Goal: Information Seeking & Learning: Learn about a topic

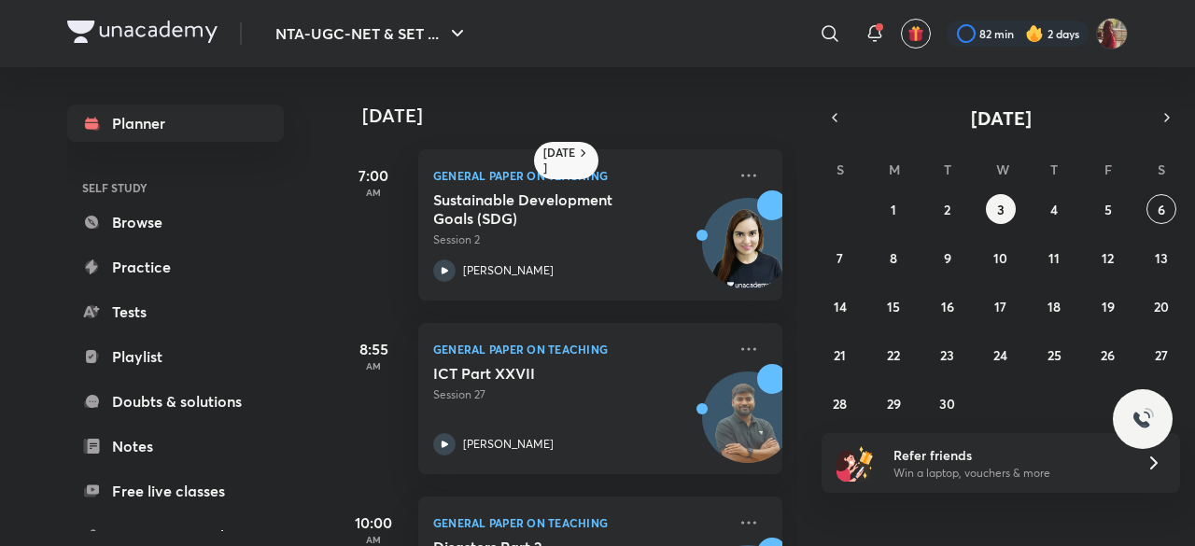
scroll to position [47, 19]
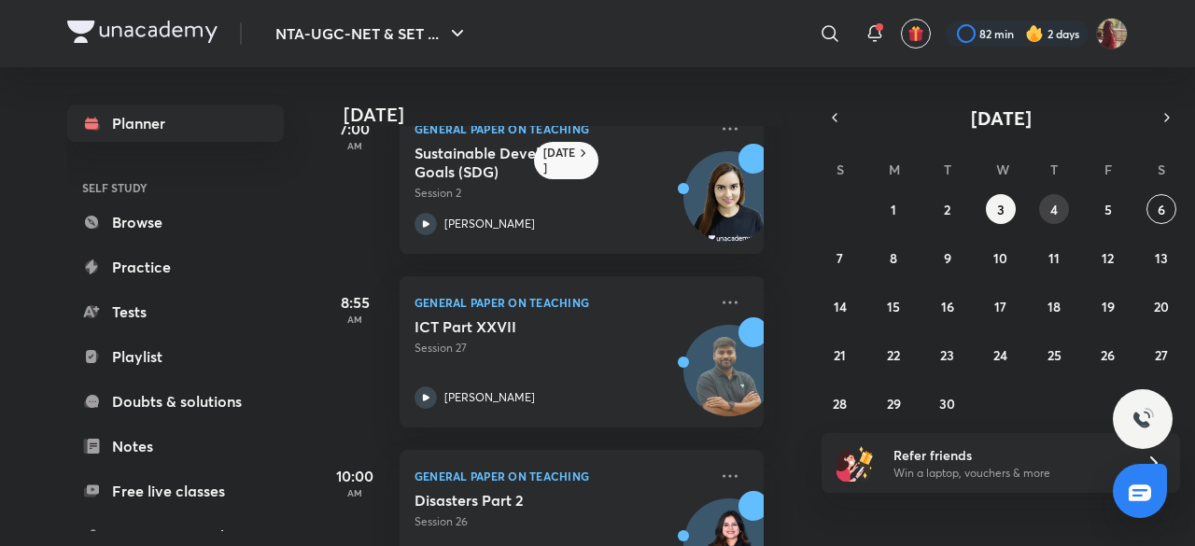
click at [1054, 204] on abbr "4" at bounding box center [1053, 210] width 7 height 18
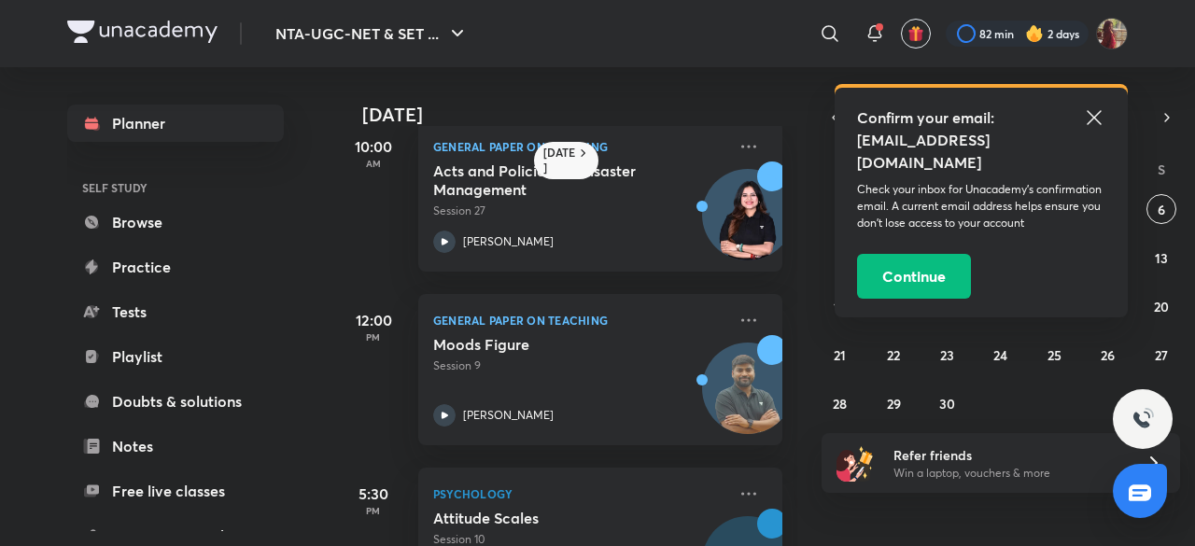
scroll to position [393, 0]
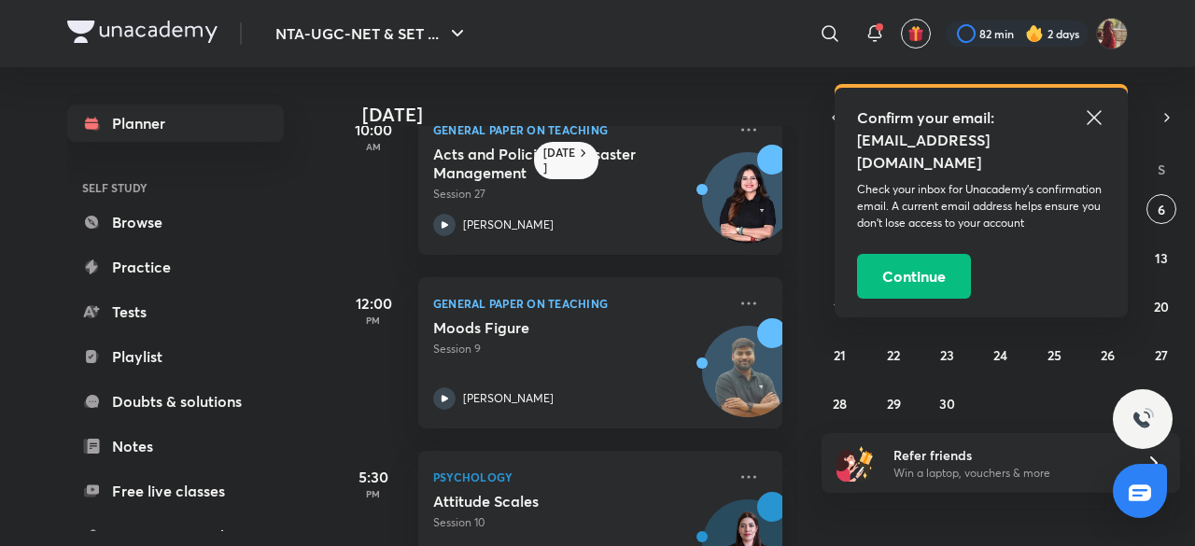
click at [1098, 106] on icon at bounding box center [1094, 117] width 22 height 22
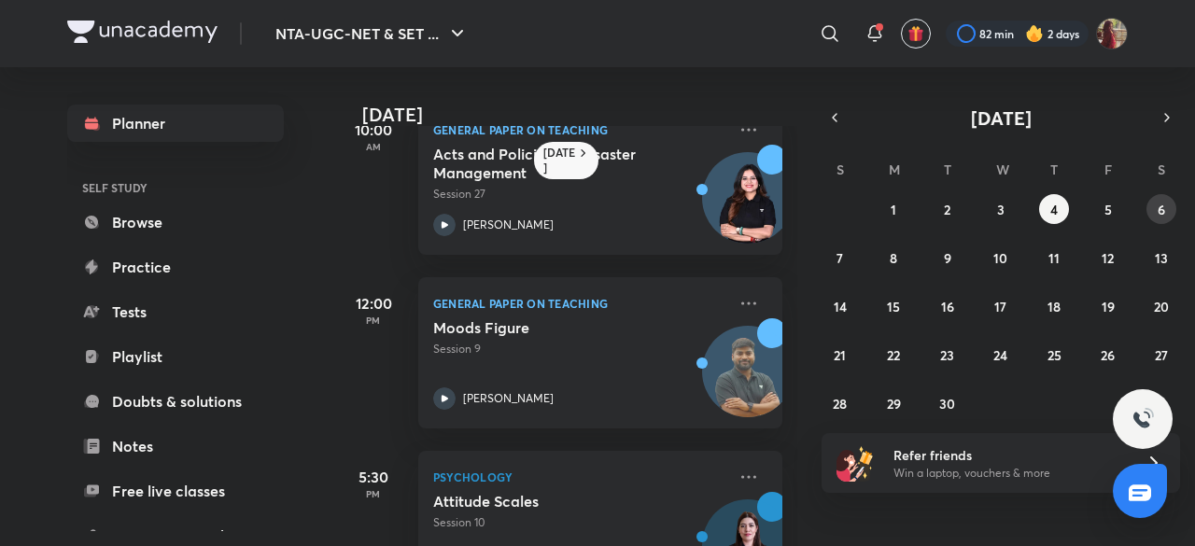
click at [1169, 197] on button "6" at bounding box center [1161, 209] width 30 height 30
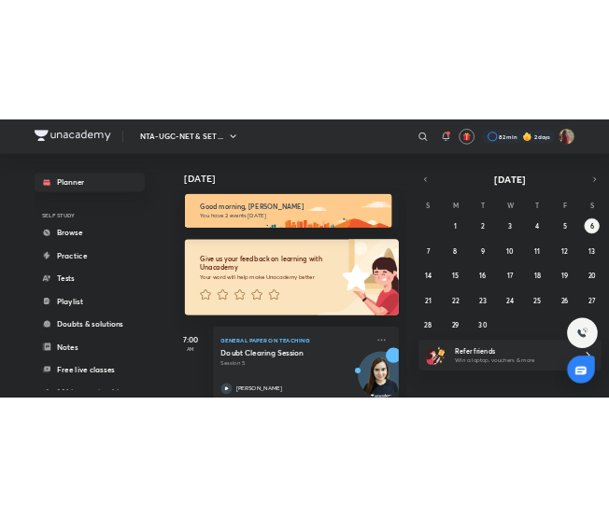
scroll to position [216, 0]
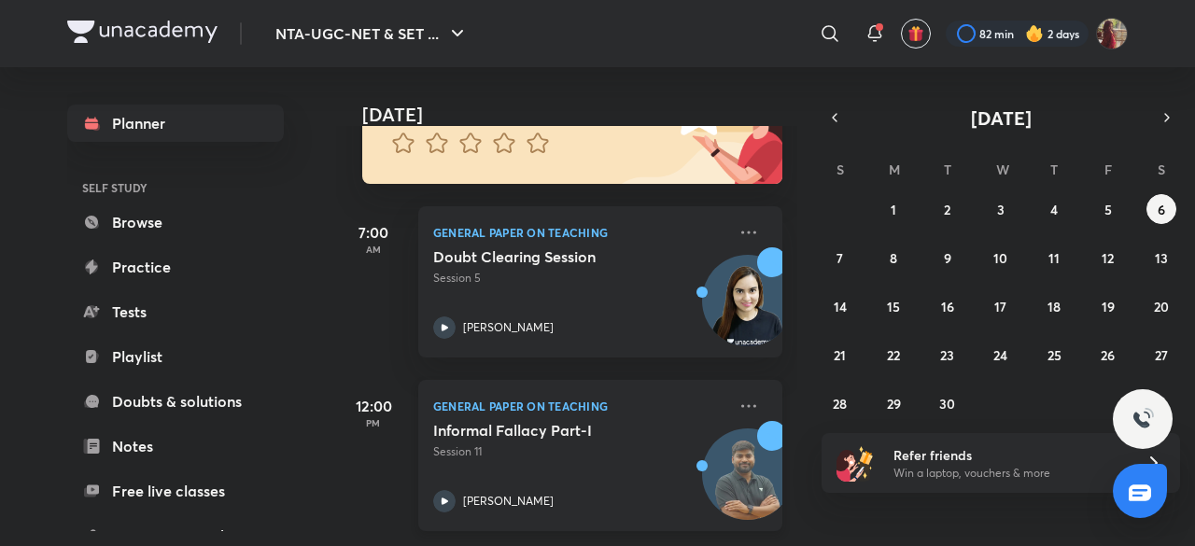
click at [442, 494] on icon at bounding box center [444, 501] width 22 height 22
click at [1059, 210] on button "4" at bounding box center [1054, 209] width 30 height 30
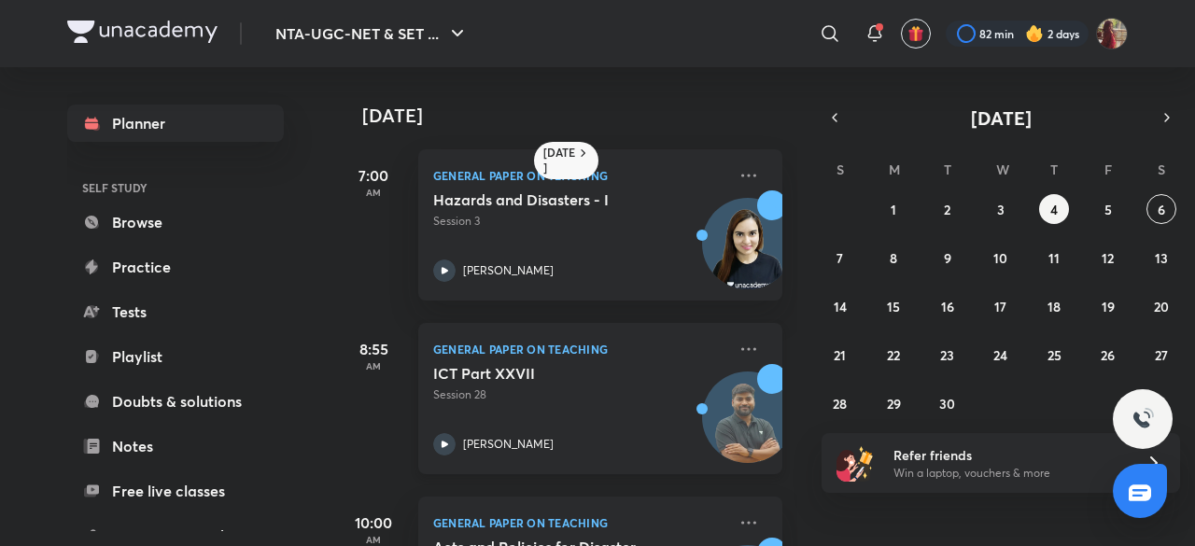
click at [442, 436] on icon at bounding box center [444, 444] width 22 height 22
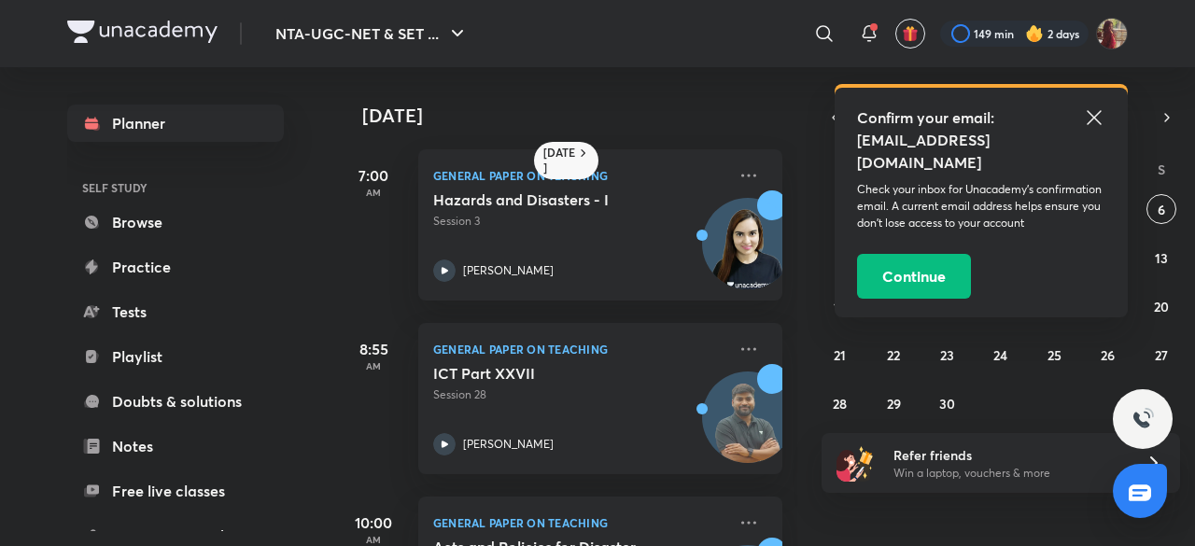
click at [1096, 118] on icon at bounding box center [1094, 117] width 22 height 22
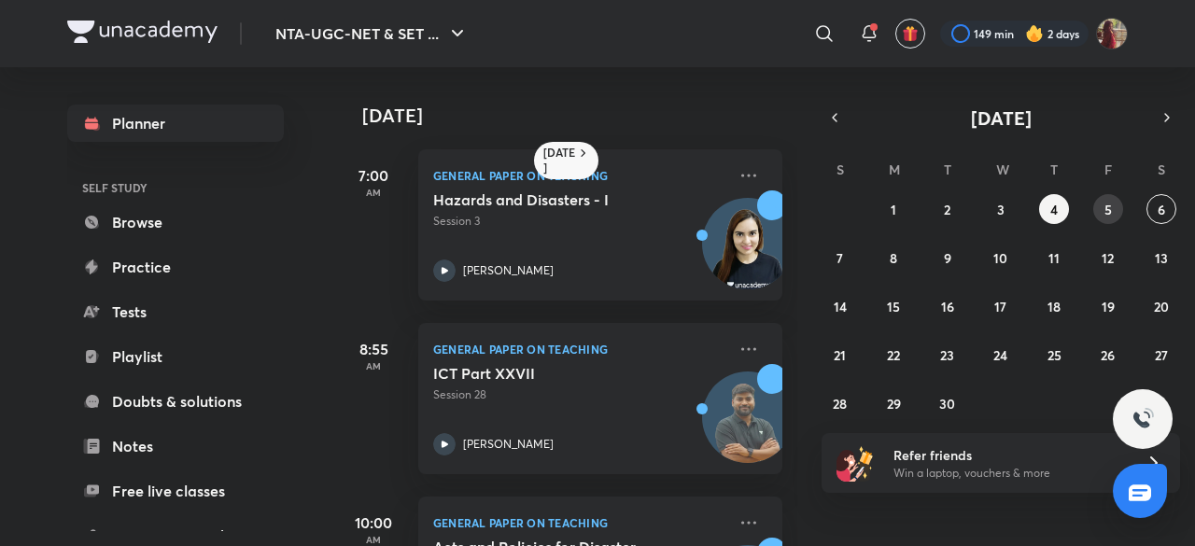
click at [1095, 206] on button "5" at bounding box center [1108, 209] width 30 height 30
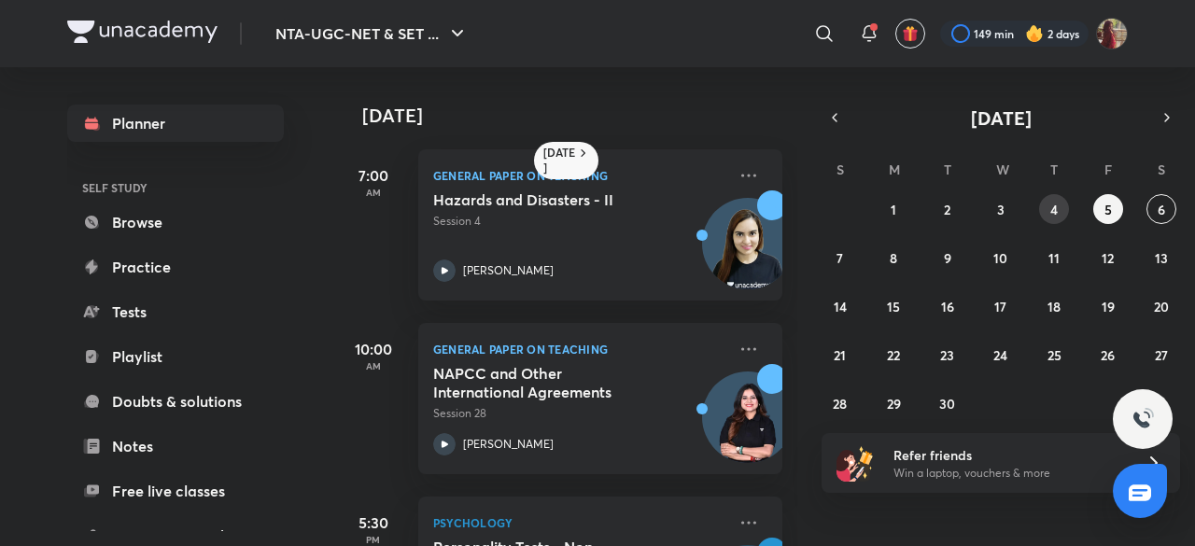
click at [1060, 204] on button "4" at bounding box center [1054, 209] width 30 height 30
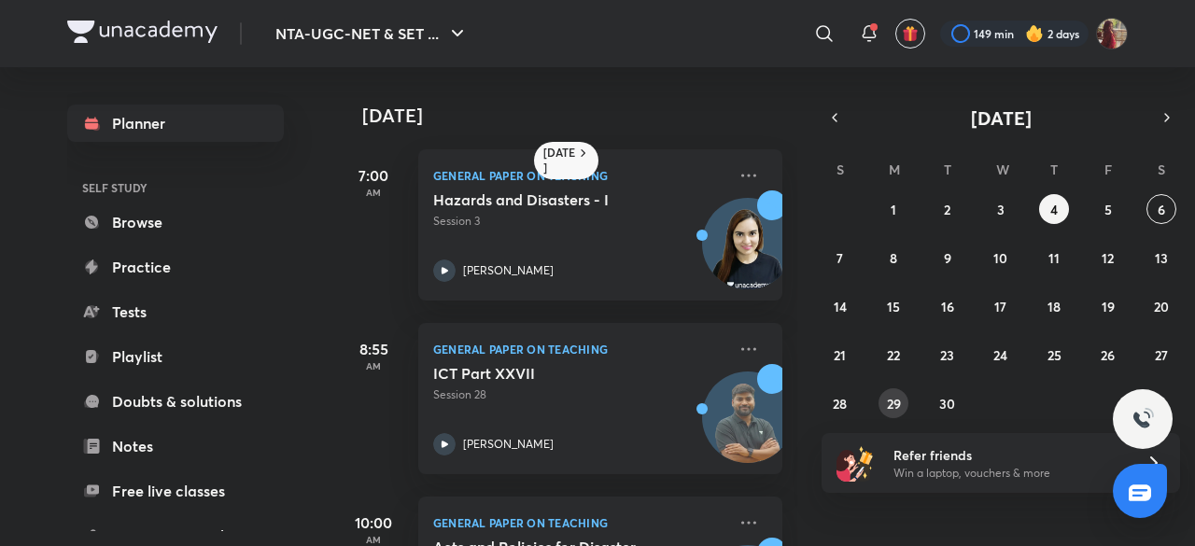
click at [891, 397] on abbr "29" at bounding box center [894, 404] width 14 height 18
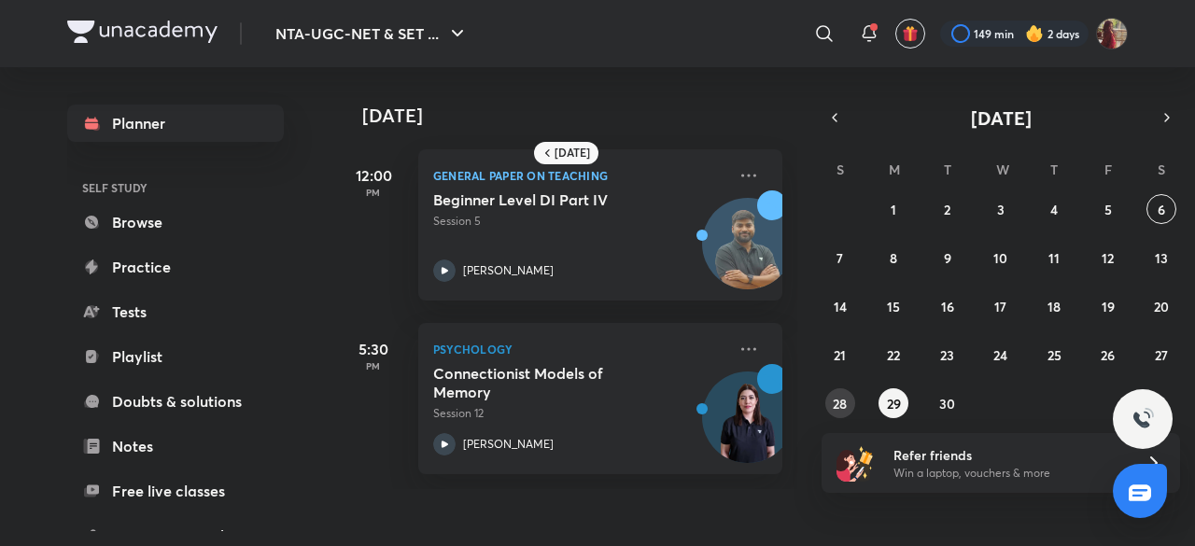
click at [828, 398] on button "28" at bounding box center [840, 403] width 30 height 30
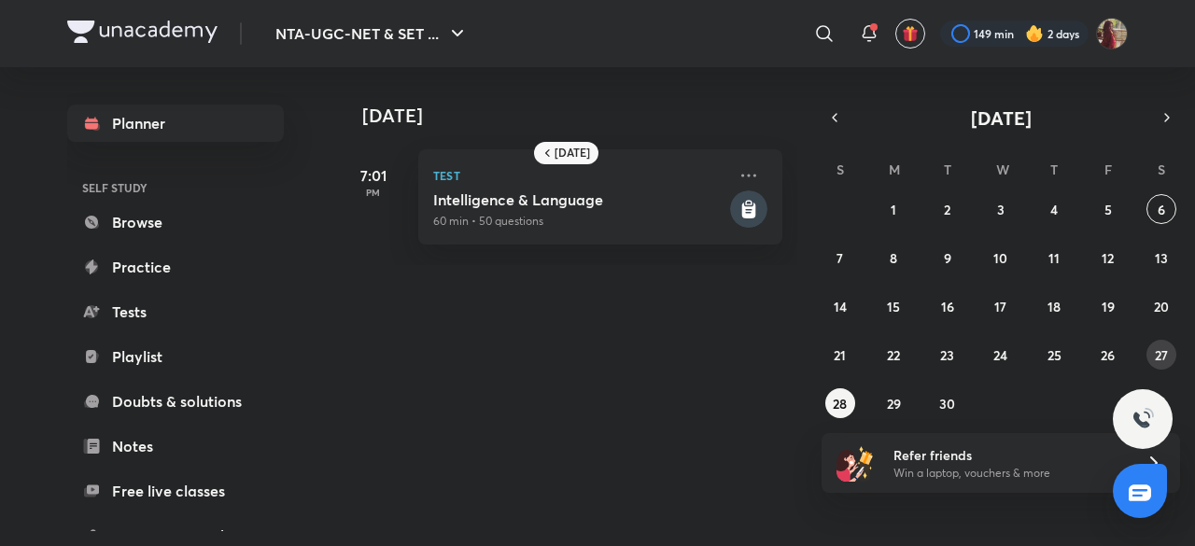
click at [1162, 348] on abbr "27" at bounding box center [1161, 355] width 13 height 18
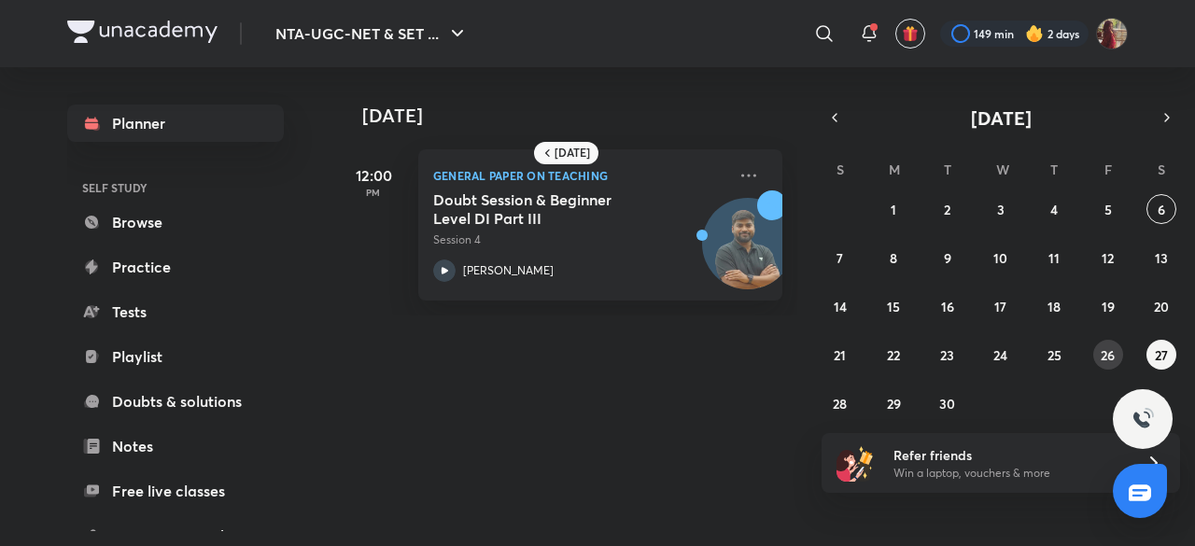
click at [1108, 354] on abbr "26" at bounding box center [1108, 355] width 14 height 18
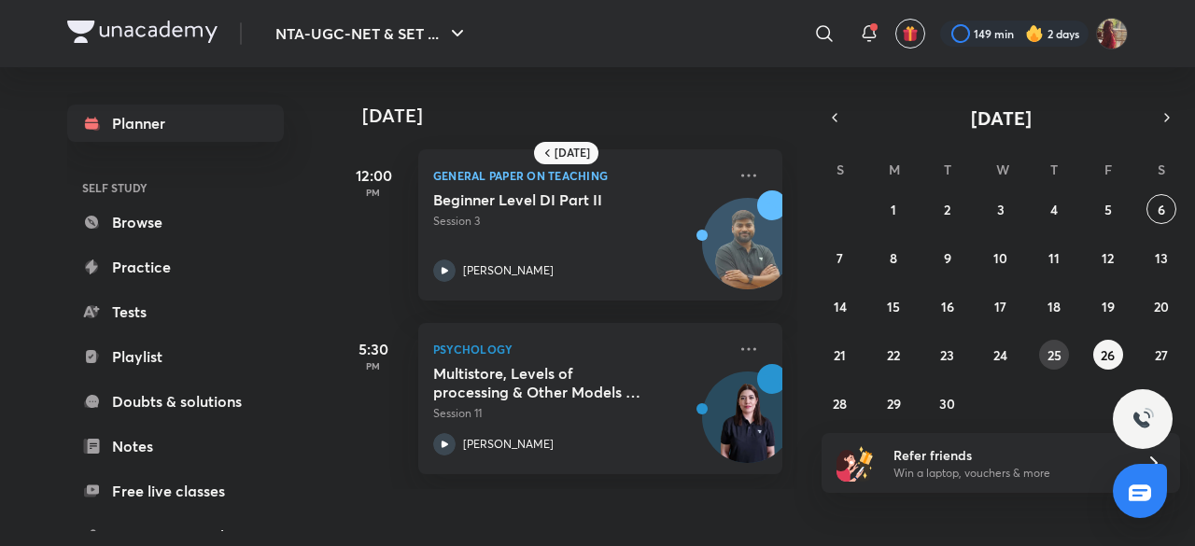
click at [1057, 363] on button "25" at bounding box center [1054, 355] width 30 height 30
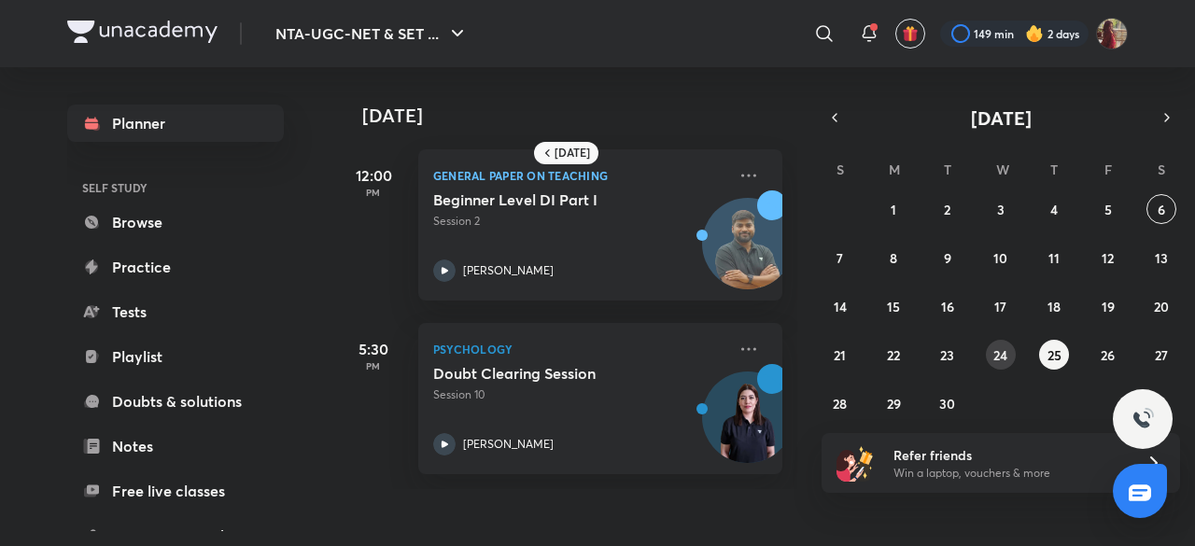
click at [1004, 356] on abbr "24" at bounding box center [1000, 355] width 14 height 18
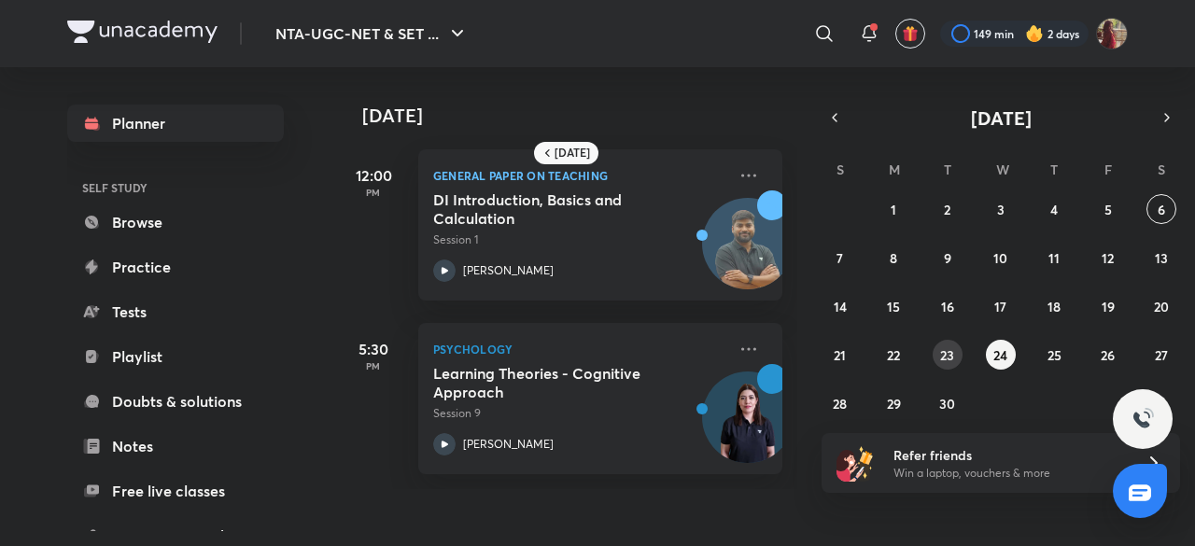
click at [954, 350] on abbr "23" at bounding box center [947, 355] width 14 height 18
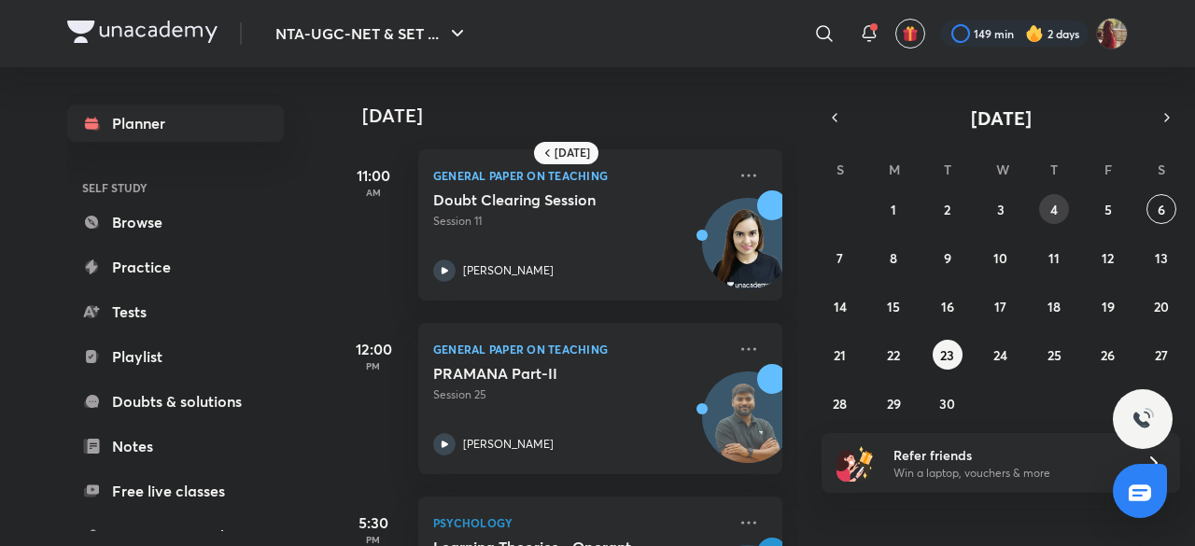
click at [1059, 204] on button "4" at bounding box center [1054, 209] width 30 height 30
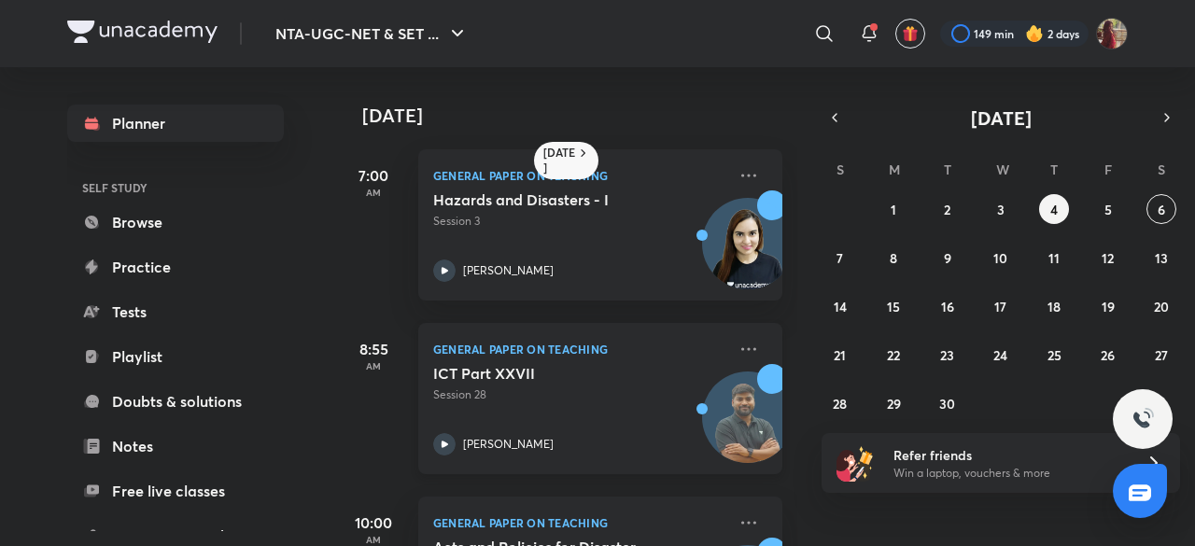
click at [443, 441] on icon at bounding box center [444, 444] width 22 height 22
